Goal: Task Accomplishment & Management: Use online tool/utility

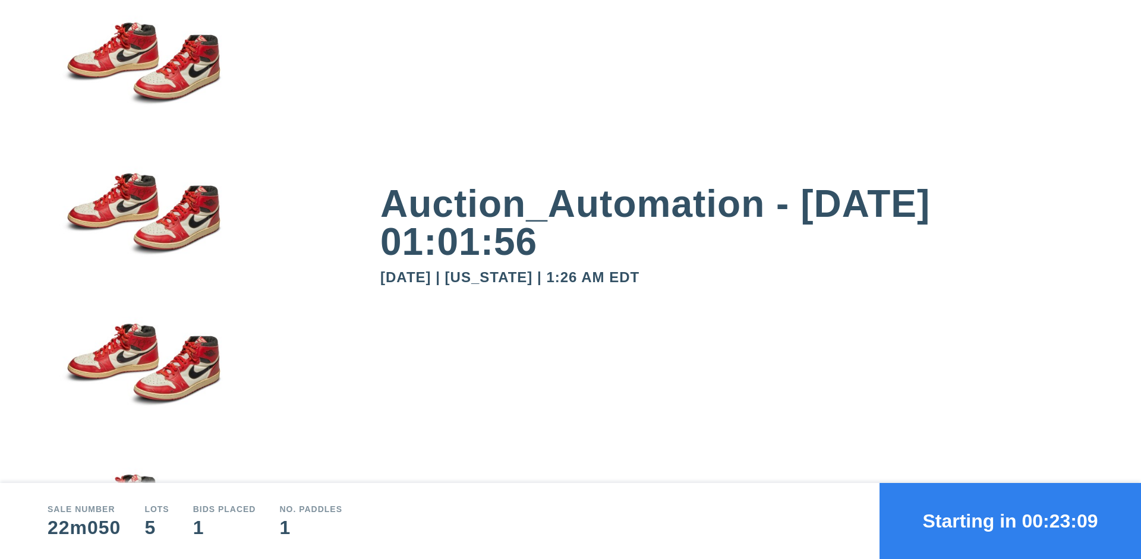
click at [1010, 521] on button "Starting in 00:23:09" at bounding box center [1009, 521] width 261 height 76
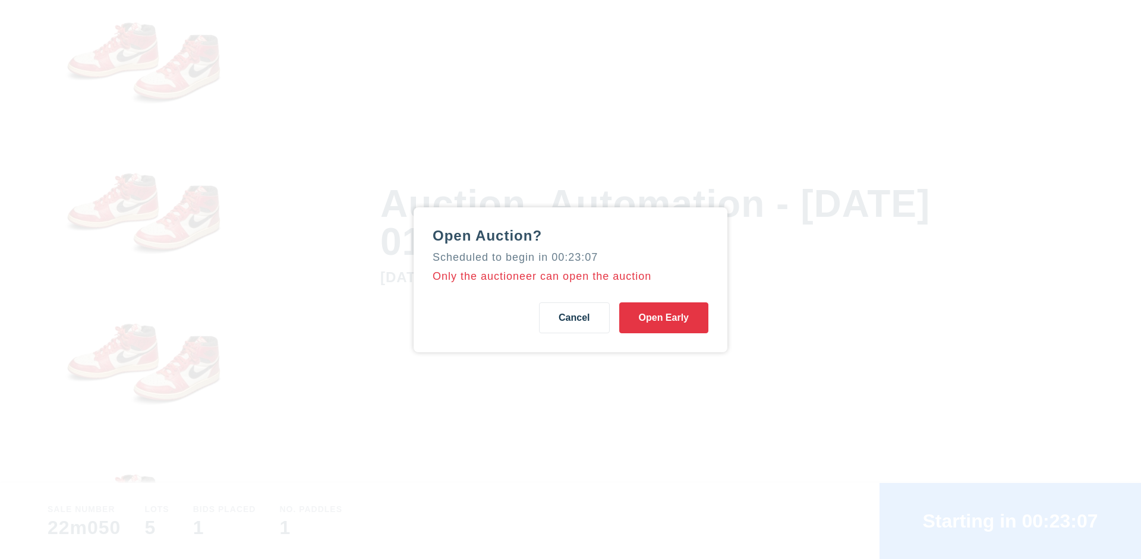
click at [664, 317] on button "Open Early" at bounding box center [663, 317] width 89 height 31
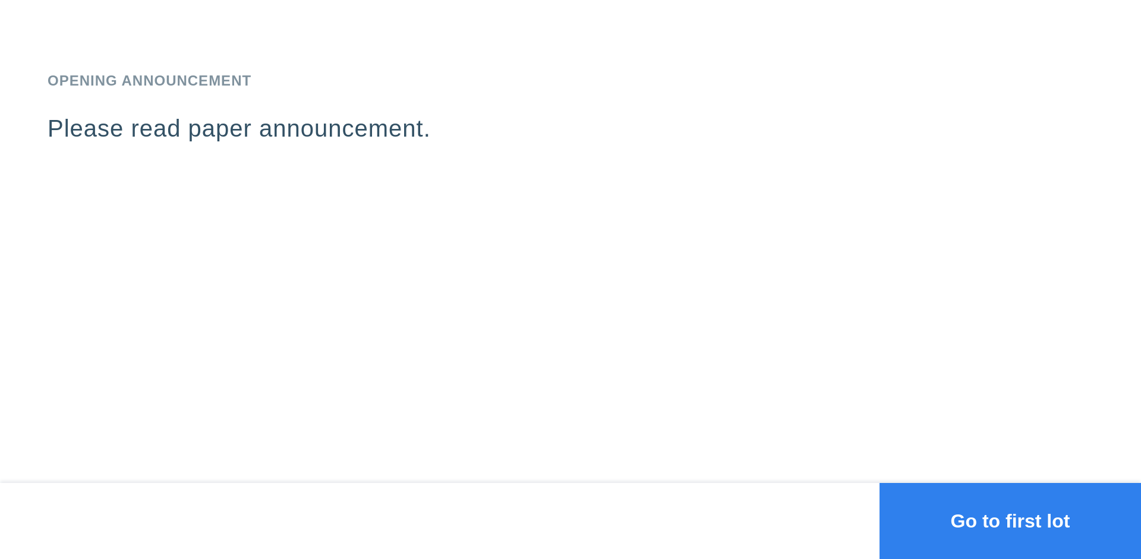
click at [1010, 521] on button "Go to first lot" at bounding box center [1009, 521] width 261 height 76
